Goal: Task Accomplishment & Management: Manage account settings

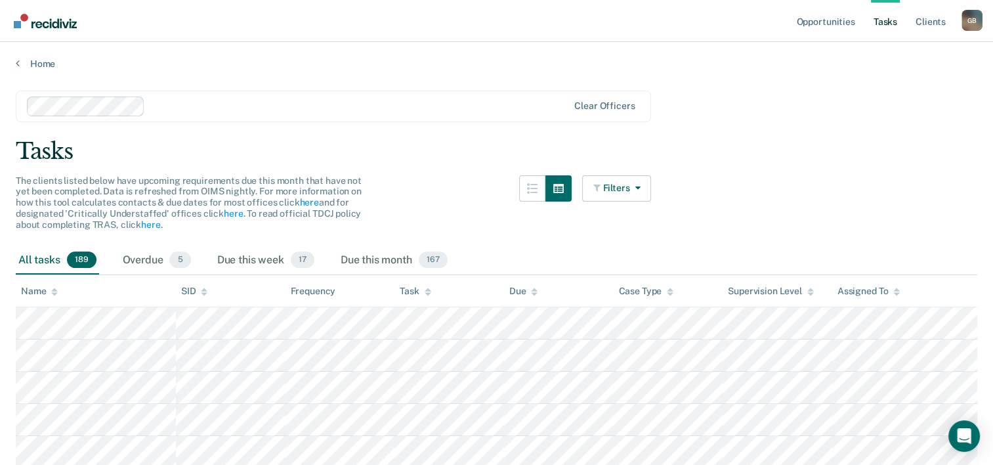
click at [882, 26] on link "Tasks" at bounding box center [885, 21] width 29 height 42
click at [187, 266] on div "Overdue 5" at bounding box center [157, 260] width 74 height 29
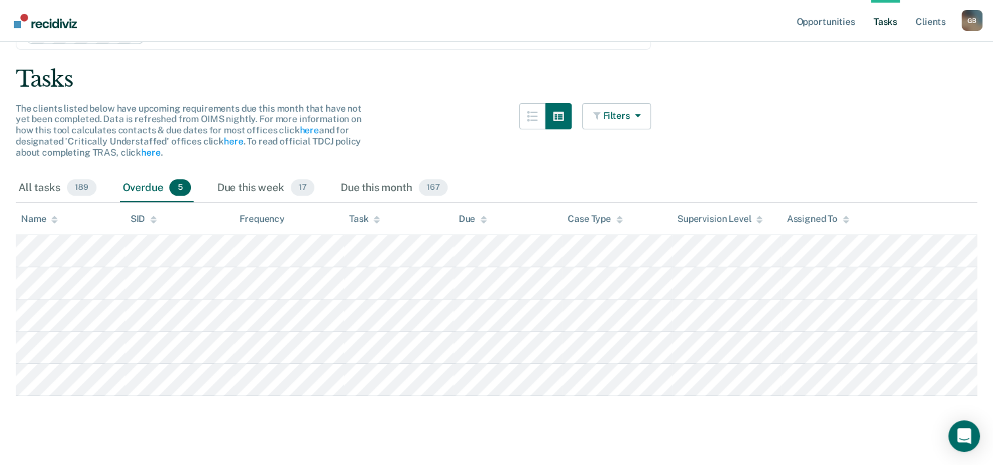
scroll to position [70, 0]
click at [299, 194] on span "17" at bounding box center [303, 190] width 24 height 17
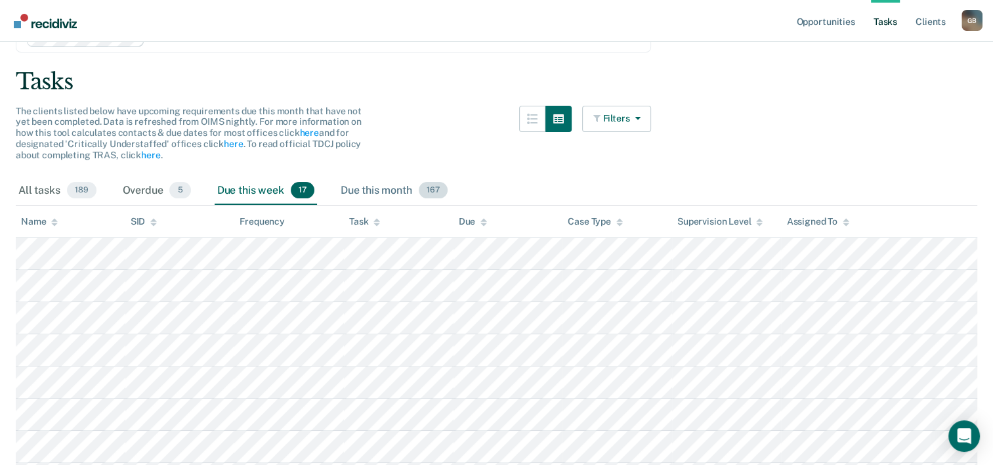
click at [427, 195] on span "167" at bounding box center [433, 190] width 29 height 17
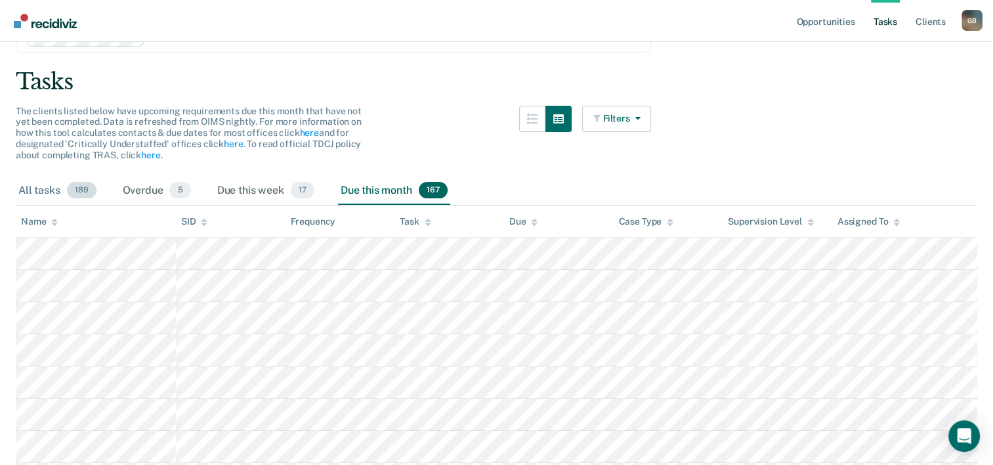
click at [89, 190] on span "189" at bounding box center [82, 190] width 30 height 17
click at [435, 195] on span "167" at bounding box center [433, 190] width 29 height 17
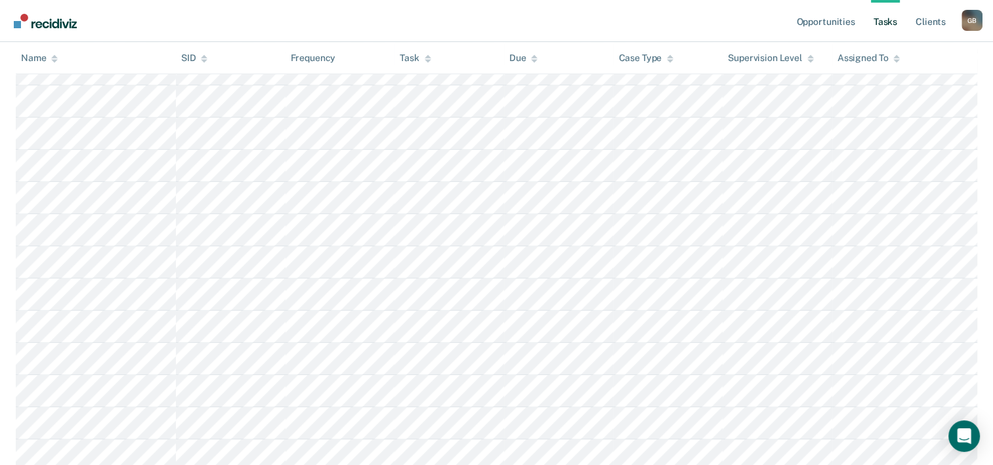
scroll to position [0, 0]
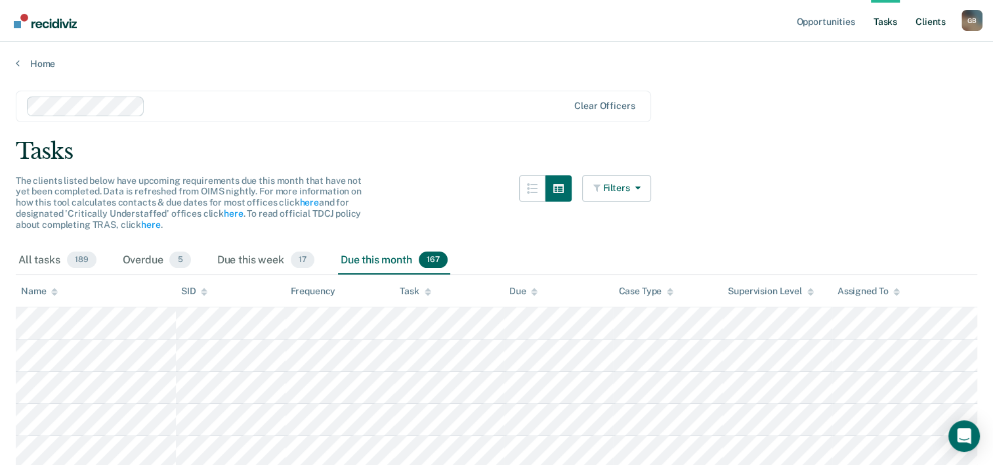
click at [918, 26] on link "Client s" at bounding box center [930, 21] width 35 height 42
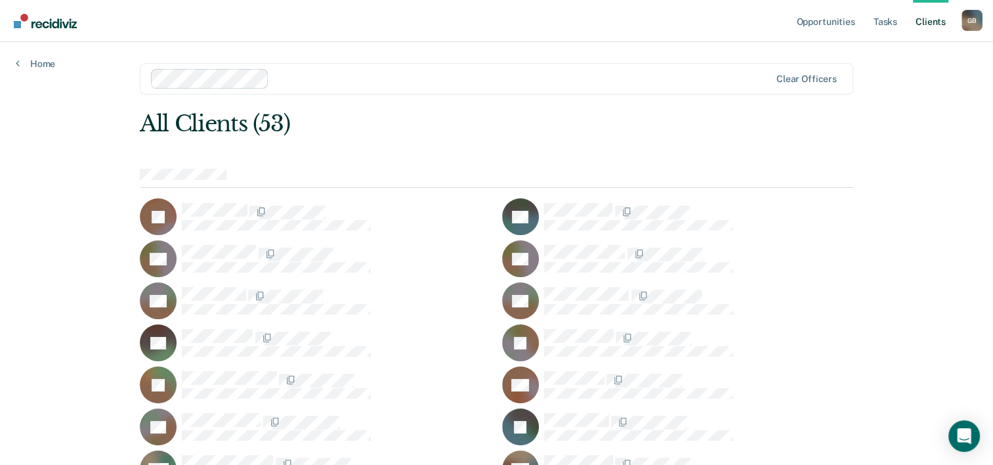
click at [934, 26] on link "Client s" at bounding box center [930, 21] width 35 height 42
click at [878, 21] on link "Tasks" at bounding box center [885, 21] width 29 height 42
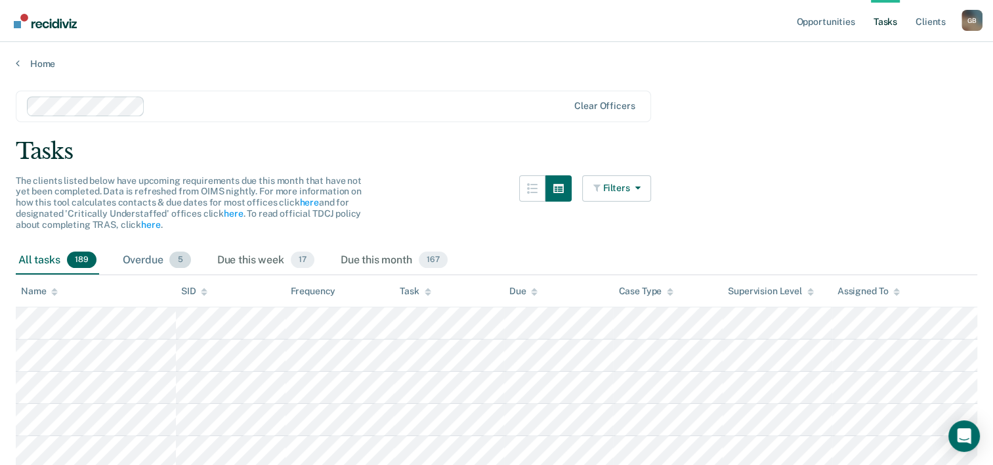
click at [178, 257] on span "5" at bounding box center [179, 259] width 21 height 17
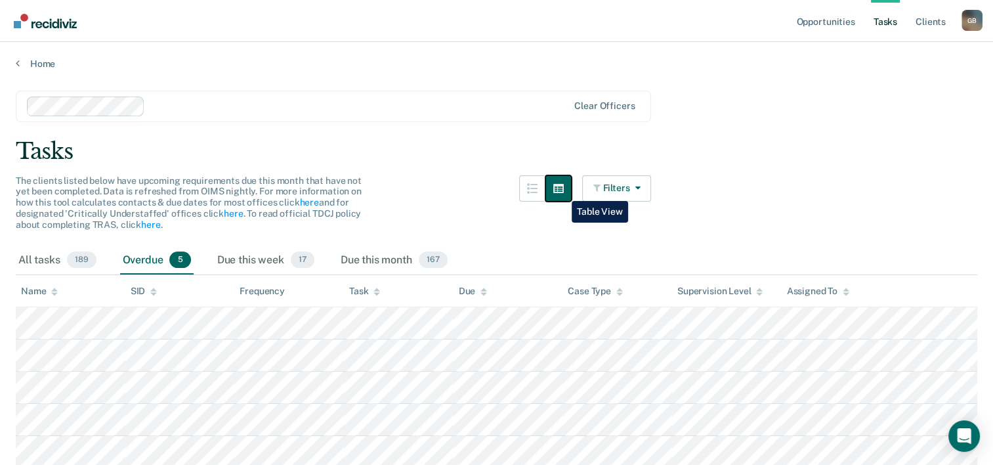
click at [562, 191] on icon "button" at bounding box center [558, 188] width 11 height 9
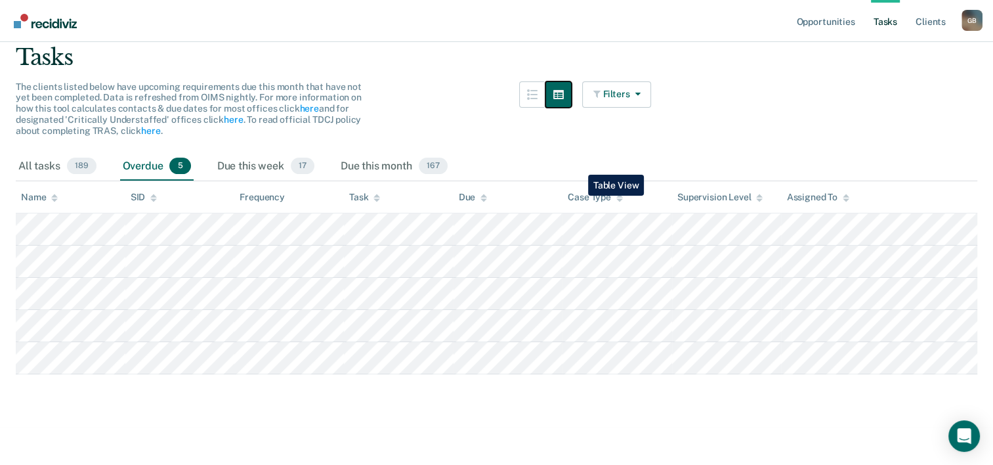
scroll to position [46, 0]
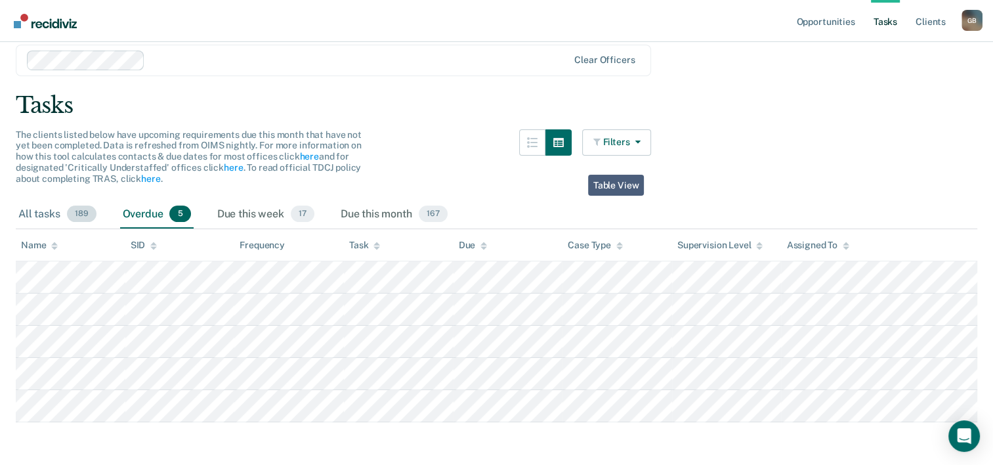
click at [75, 216] on span "189" at bounding box center [82, 213] width 30 height 17
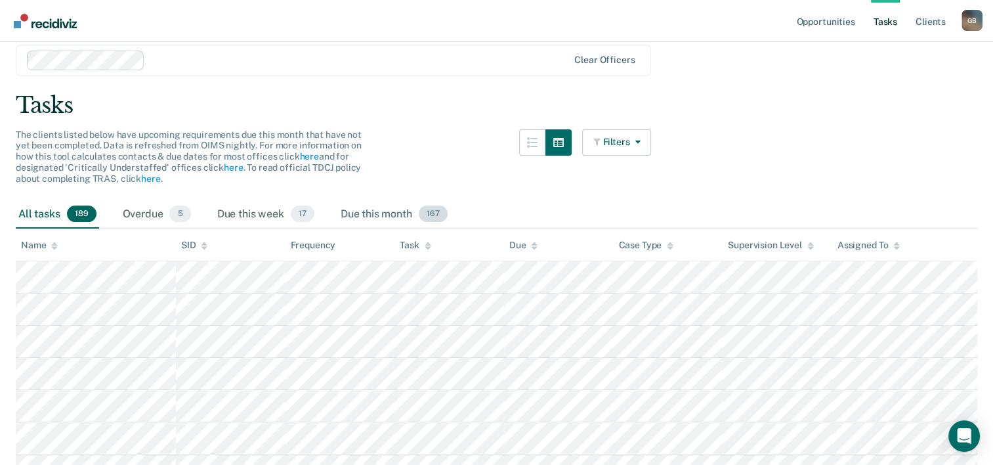
click at [362, 215] on div "Due this month 167" at bounding box center [394, 214] width 112 height 29
click at [24, 7] on link "Go to Recidiviz Home" at bounding box center [46, 20] width 70 height 41
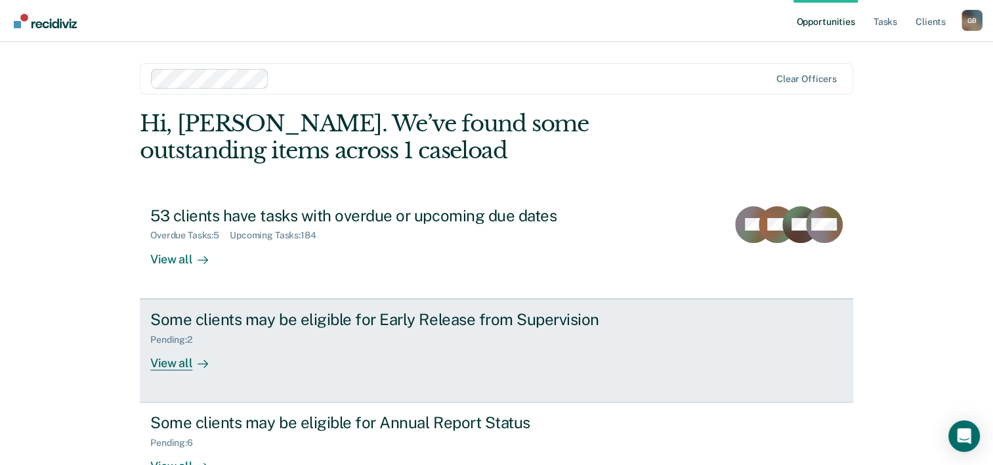
click at [172, 363] on div "View all" at bounding box center [187, 358] width 74 height 26
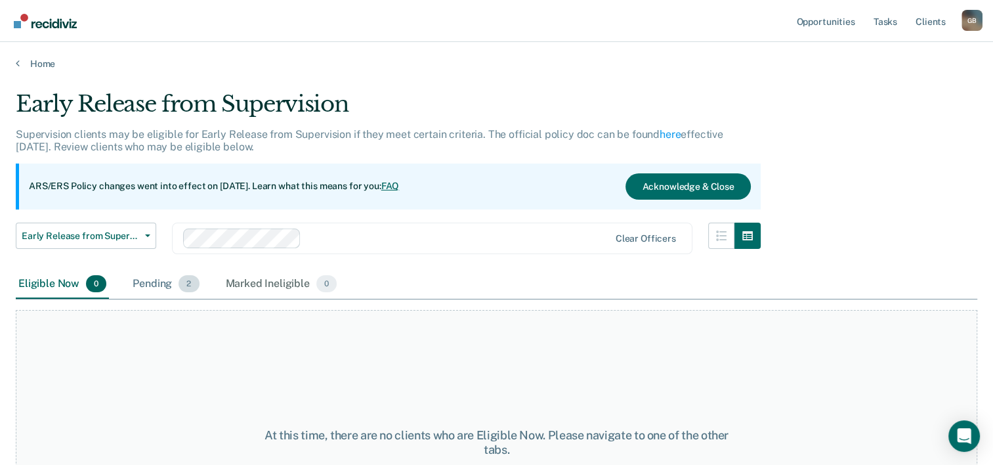
click at [165, 286] on div "Pending 2" at bounding box center [166, 284] width 72 height 29
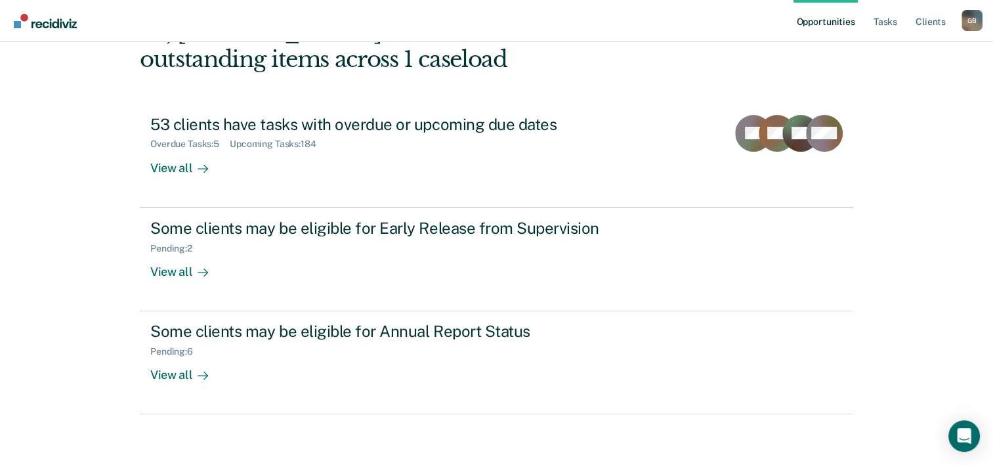
scroll to position [93, 0]
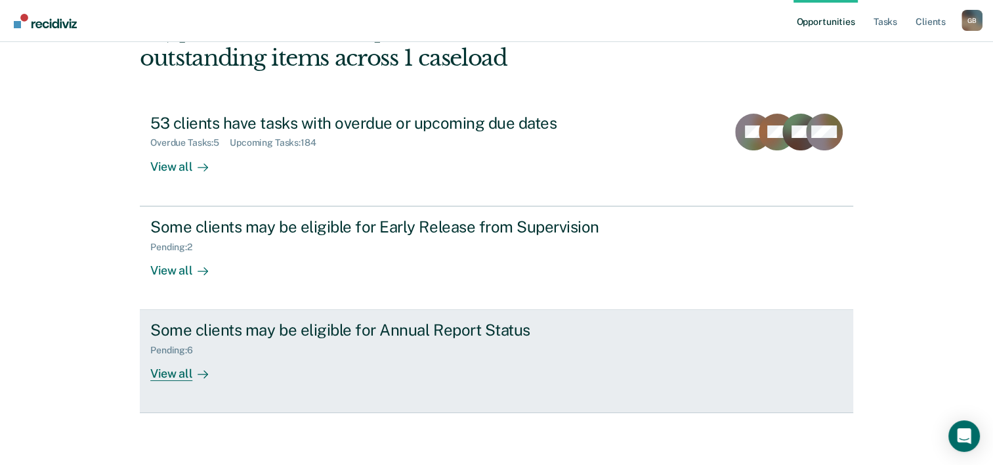
click at [152, 376] on div "View all" at bounding box center [187, 369] width 74 height 26
